Goal: Use online tool/utility: Utilize a website feature to perform a specific function

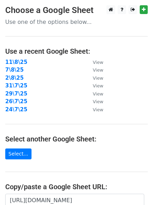
scroll to position [122, 0]
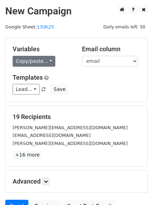
drag, startPoint x: 19, startPoint y: 55, endPoint x: 22, endPoint y: 58, distance: 4.5
click at [19, 56] on div "Variables Copy/paste... {{email}} {{name}}" at bounding box center [41, 55] width 69 height 21
click at [28, 60] on link "Copy/paste..." at bounding box center [34, 61] width 43 height 11
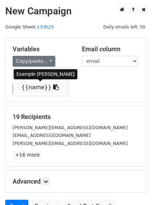
click at [40, 85] on link "{{name}}" at bounding box center [40, 87] width 55 height 11
